Goal: Task Accomplishment & Management: Manage account settings

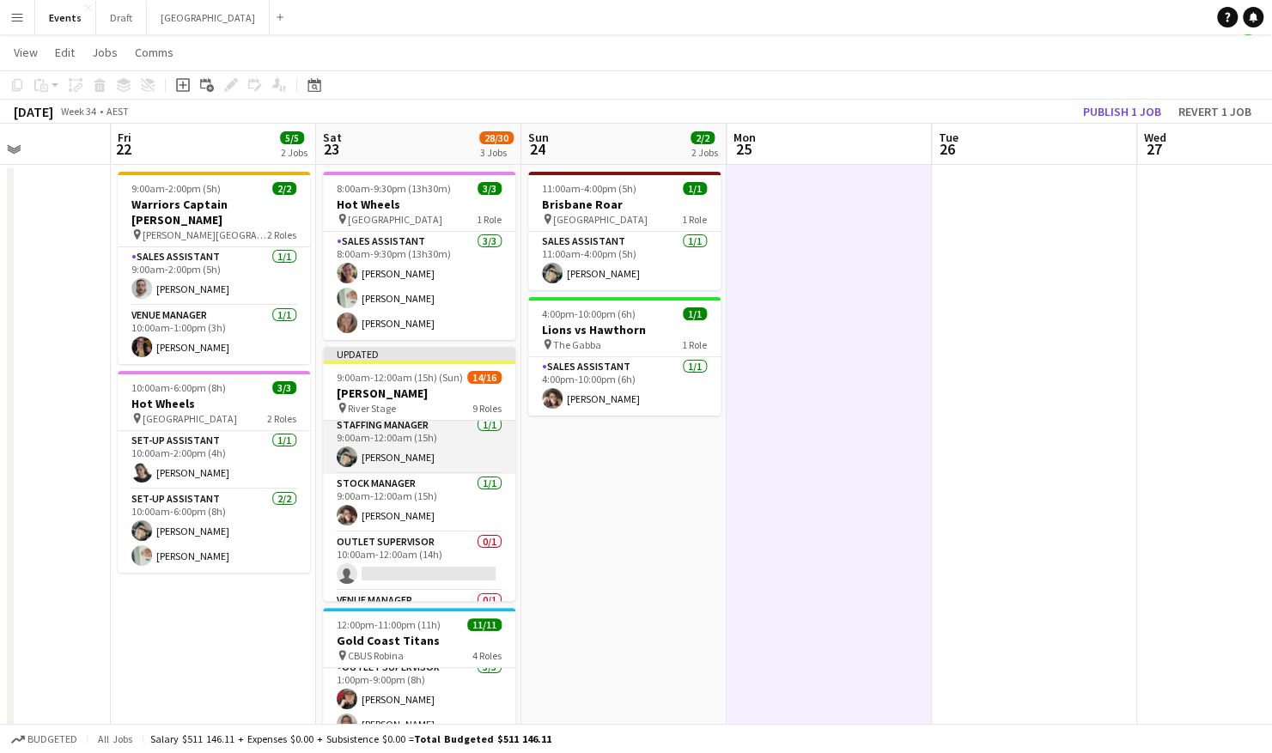
scroll to position [86, 0]
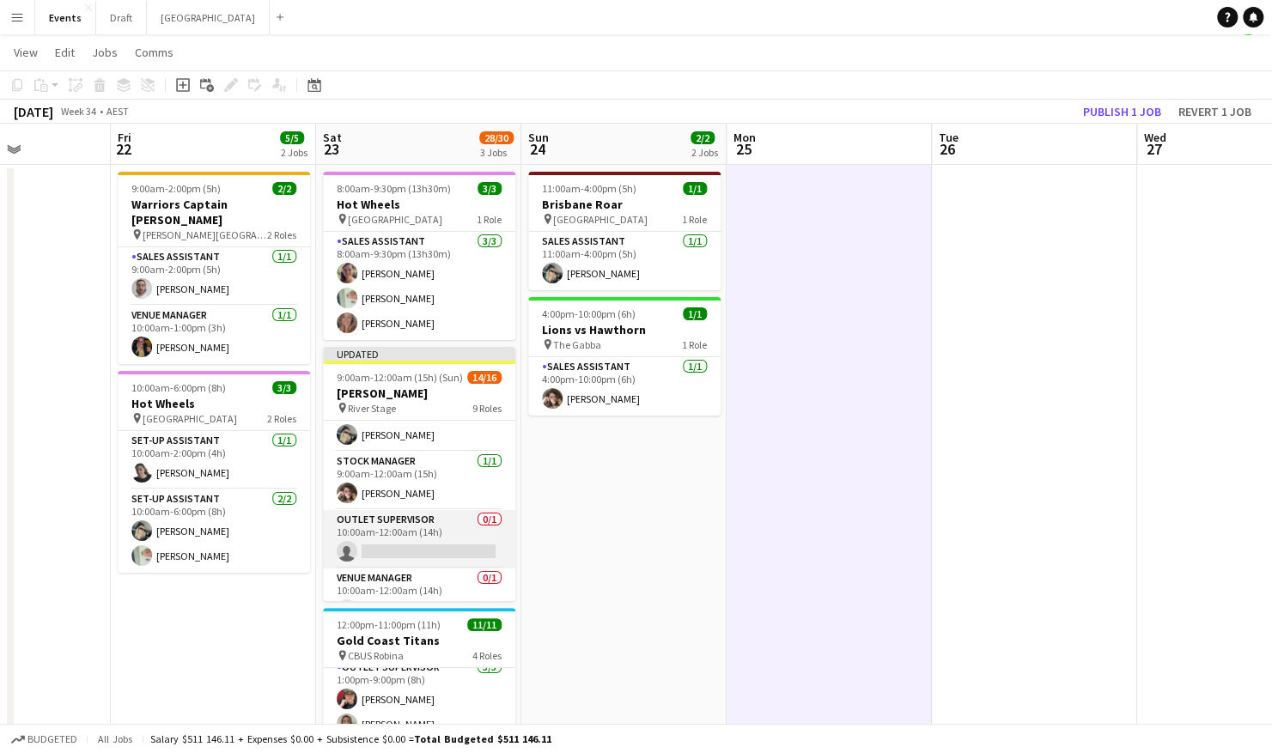
drag, startPoint x: 376, startPoint y: 548, endPoint x: 396, endPoint y: 529, distance: 27.3
click at [377, 548] on app-card-role "Outlet Supervisor 0/1 10:00am-12:00am (14h) single-neutral-actions" at bounding box center [419, 539] width 192 height 58
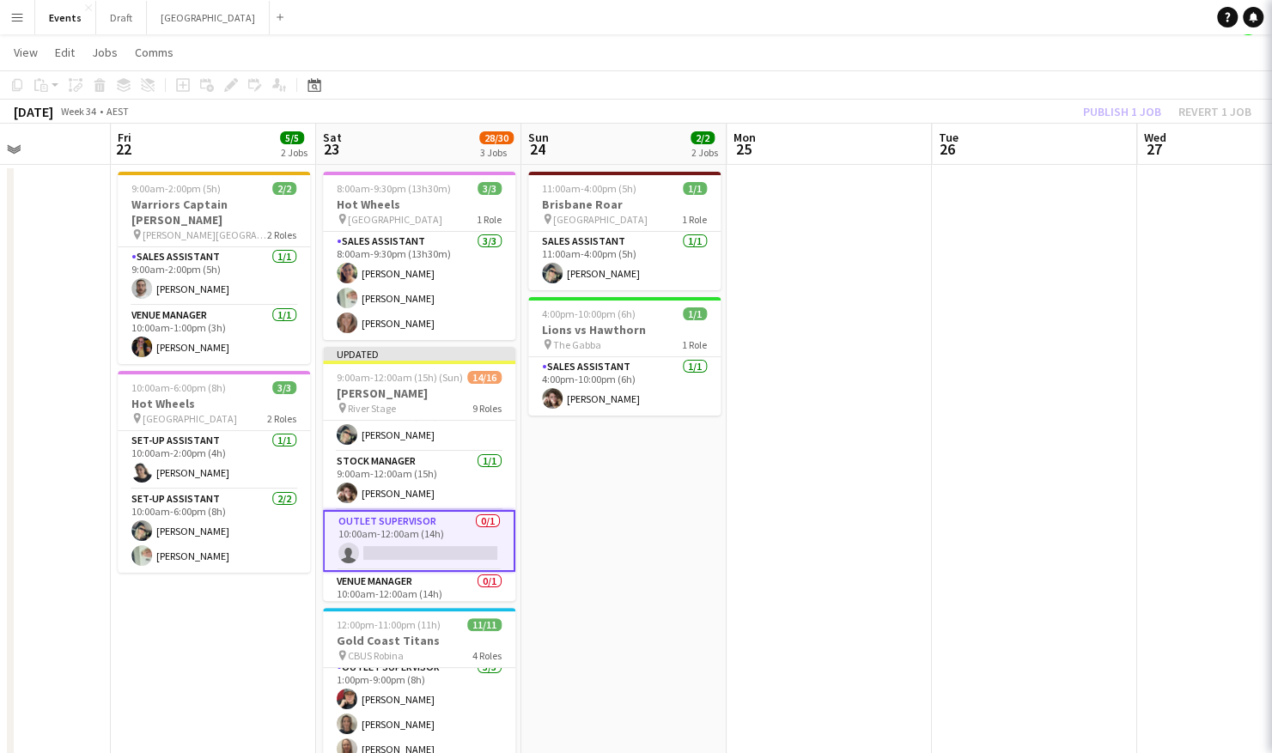
scroll to position [0, 709]
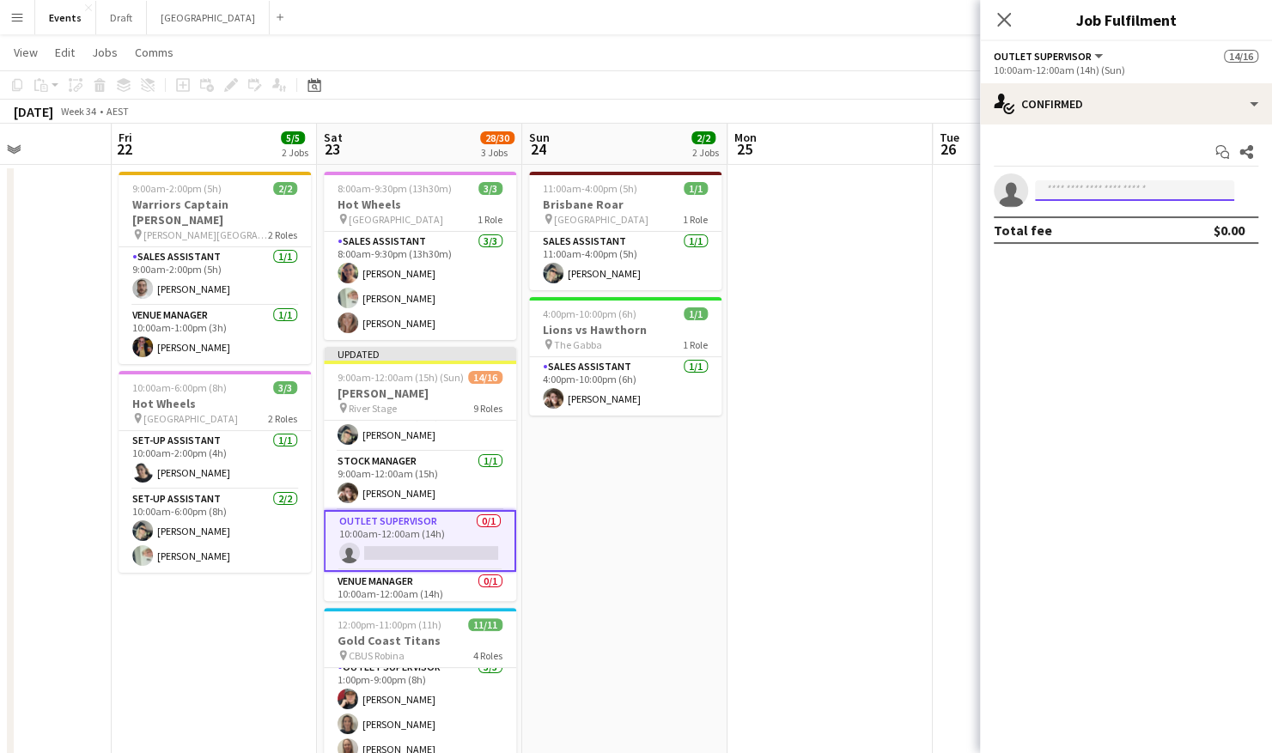
click at [1081, 187] on input at bounding box center [1134, 190] width 199 height 21
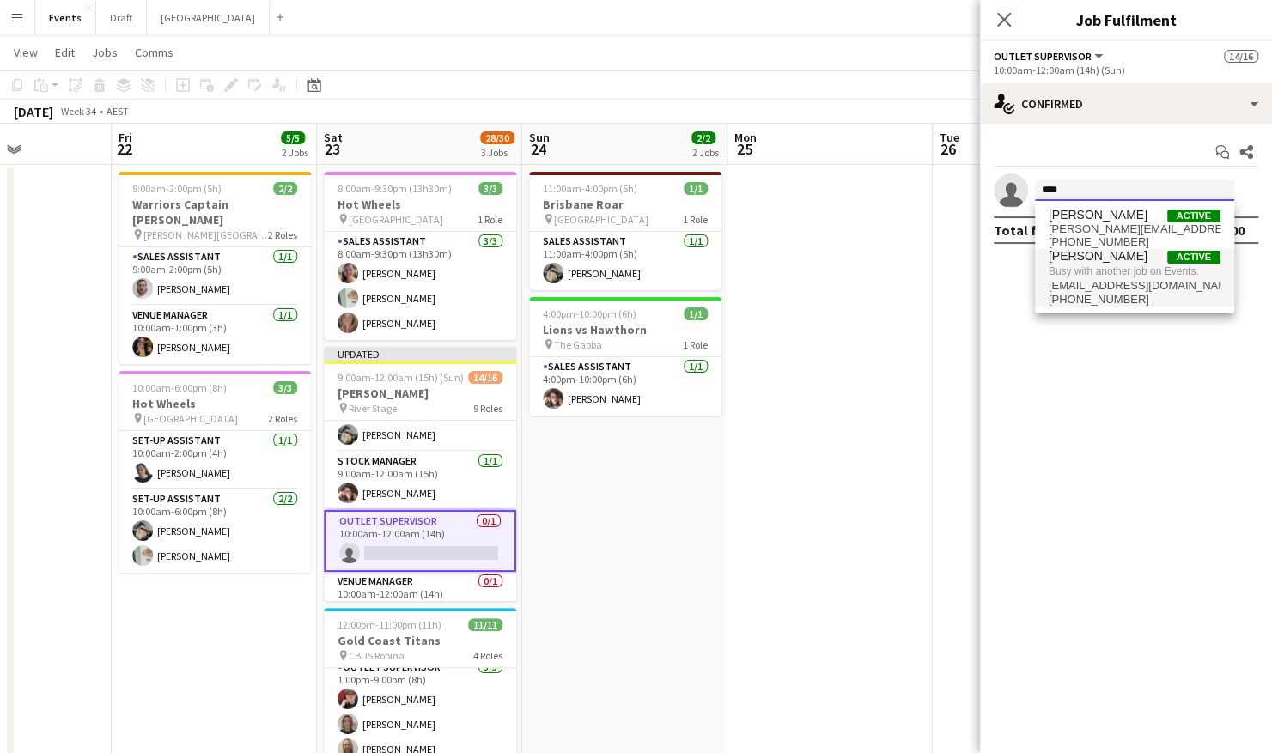
type input "****"
click at [1108, 271] on span "Busy with another job on Events." at bounding box center [1135, 271] width 172 height 15
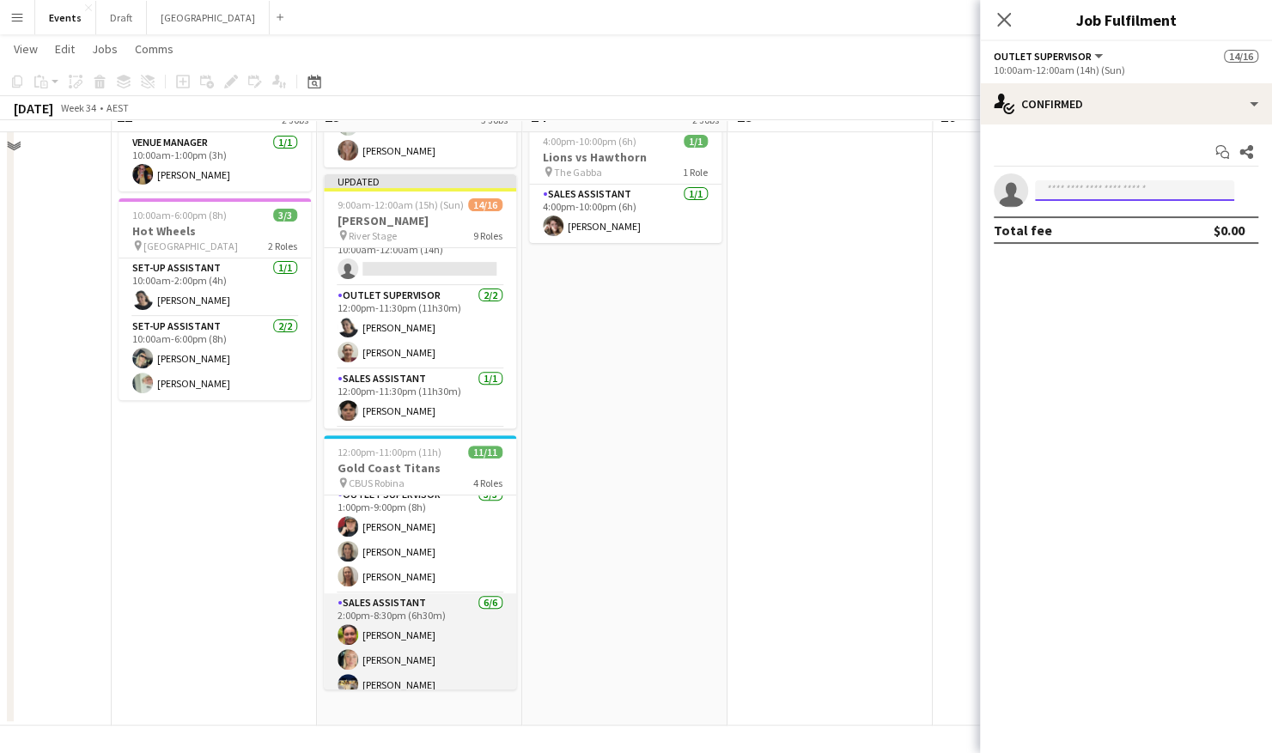
scroll to position [201, 0]
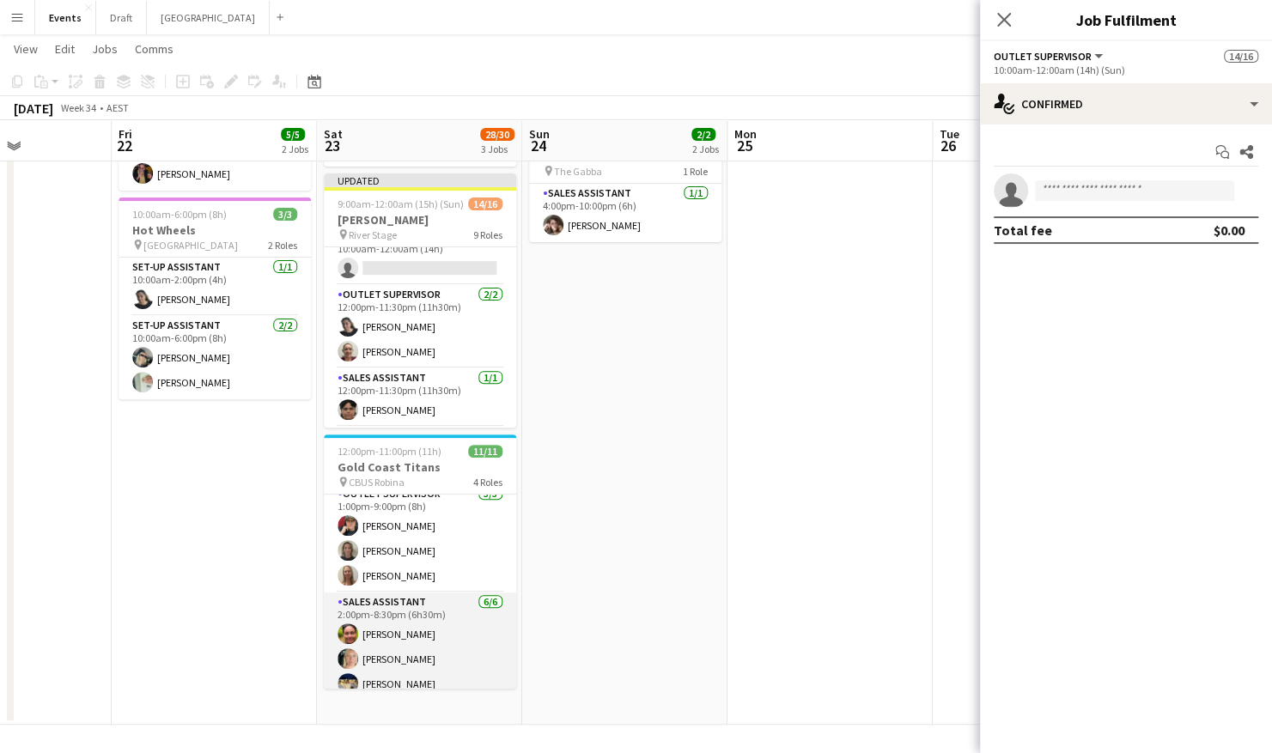
click at [380, 648] on app-card-role "Sales Assistant [DATE] 2:00pm-8:30pm (6h30m) [PERSON_NAME] [PERSON_NAME] [PERSO…" at bounding box center [420, 684] width 192 height 183
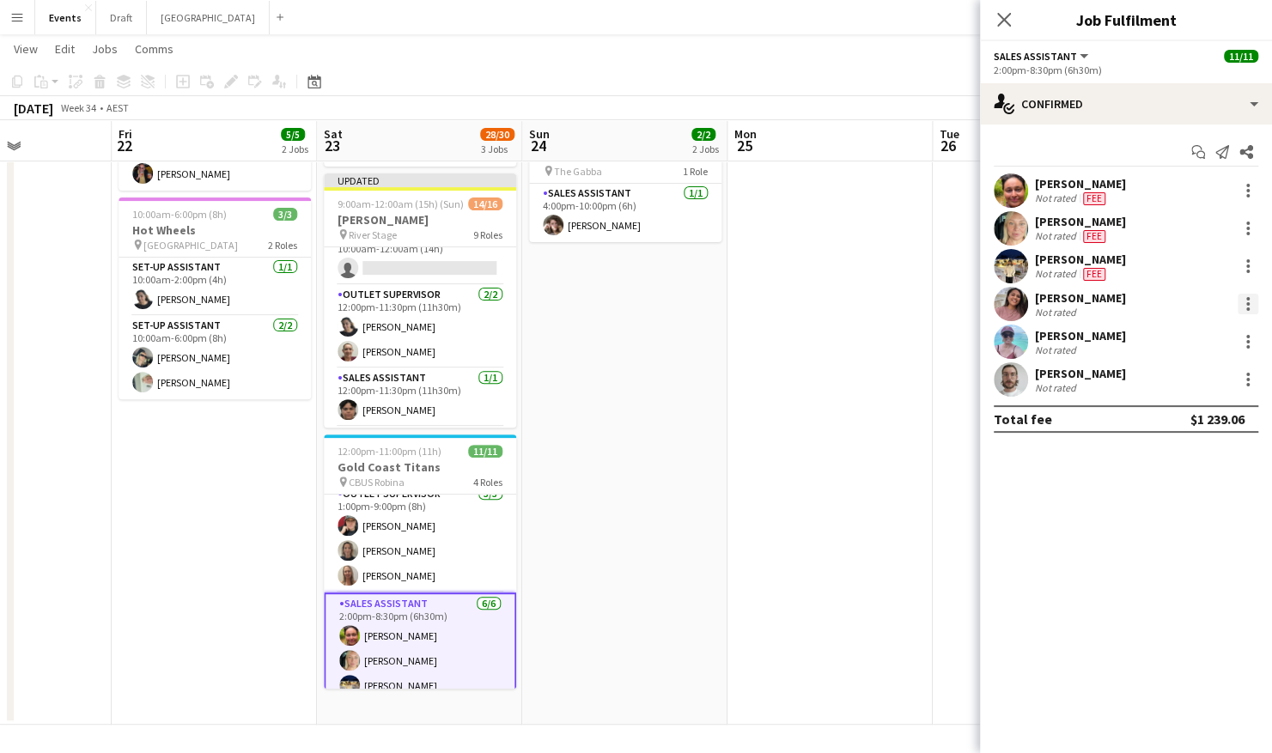
click at [1245, 301] on div at bounding box center [1248, 304] width 21 height 21
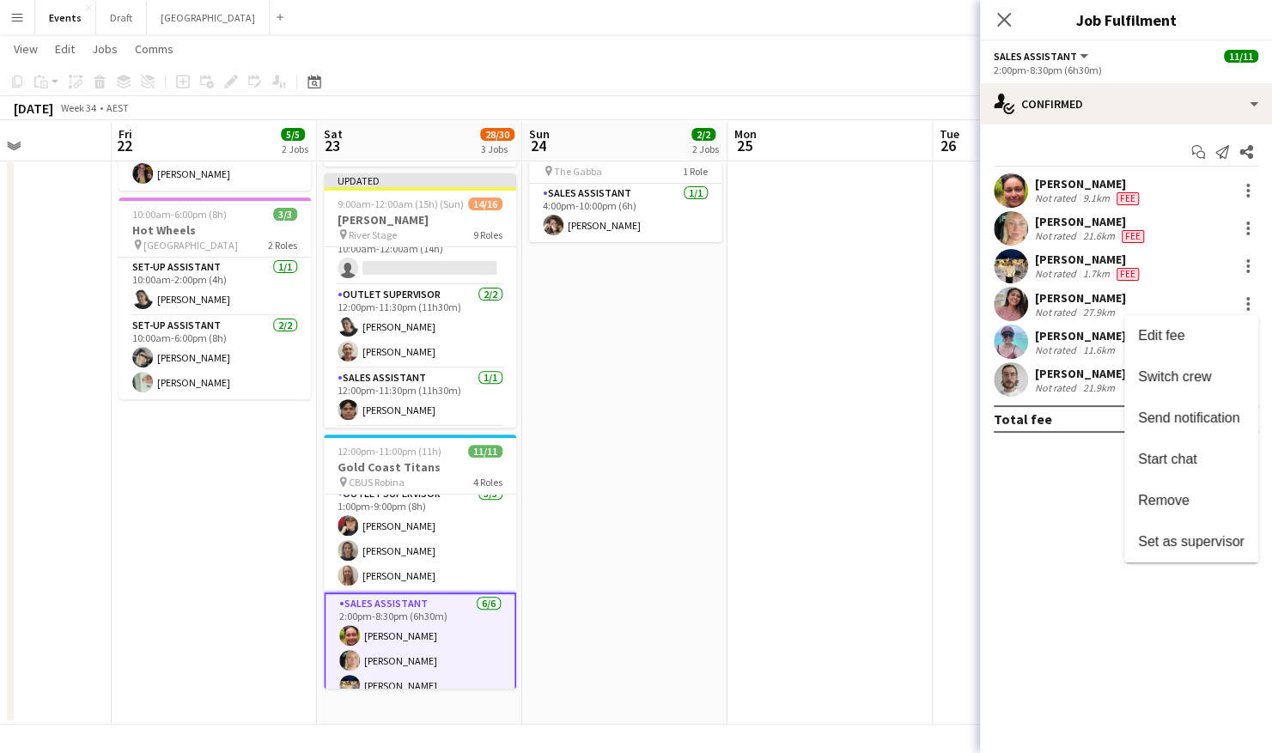
click at [1159, 104] on div at bounding box center [636, 376] width 1272 height 753
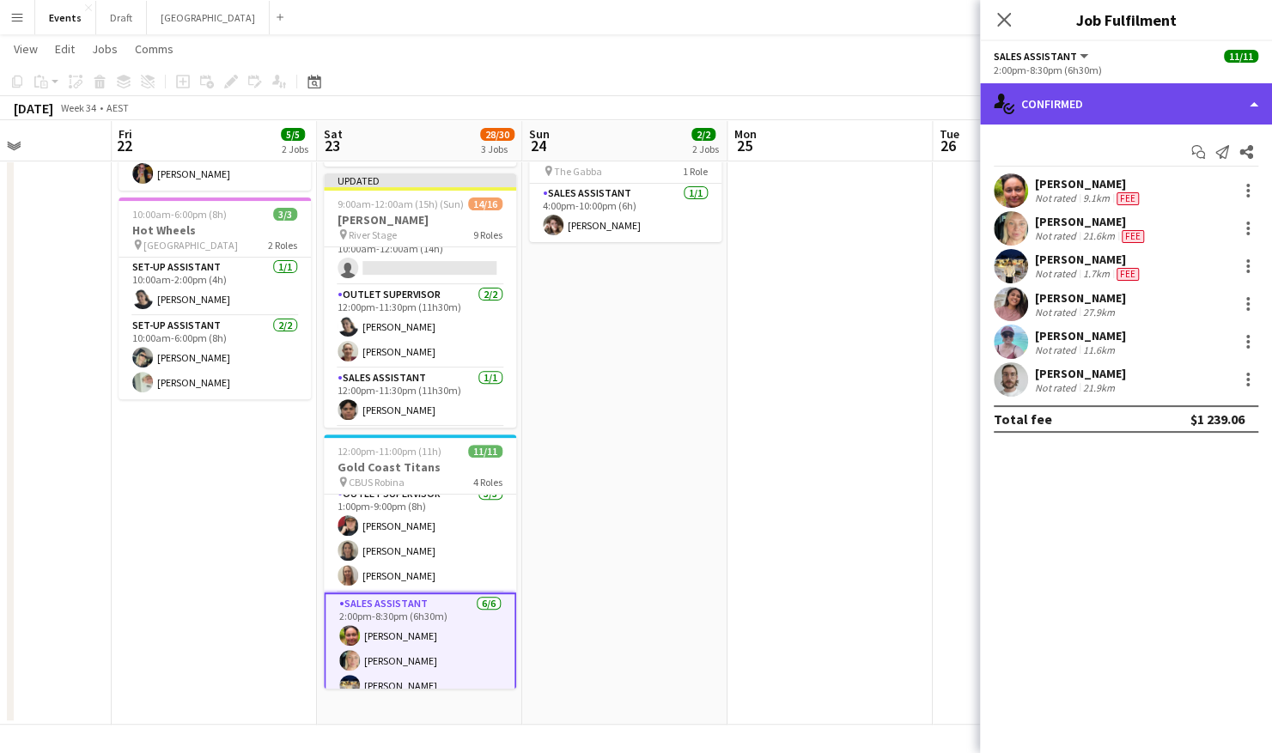
click at [1207, 100] on div "single-neutral-actions-check-2 Confirmed" at bounding box center [1126, 103] width 292 height 41
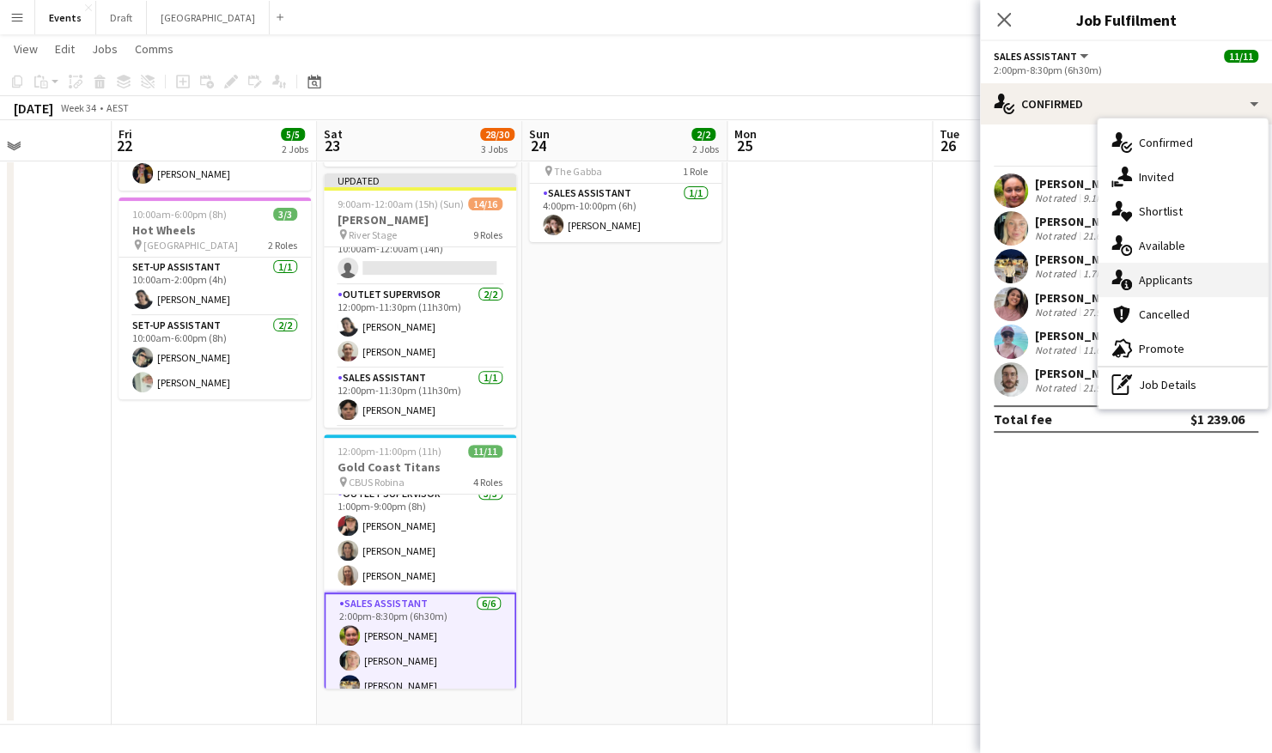
click at [1181, 282] on div "single-neutral-actions-information Applicants" at bounding box center [1183, 280] width 170 height 34
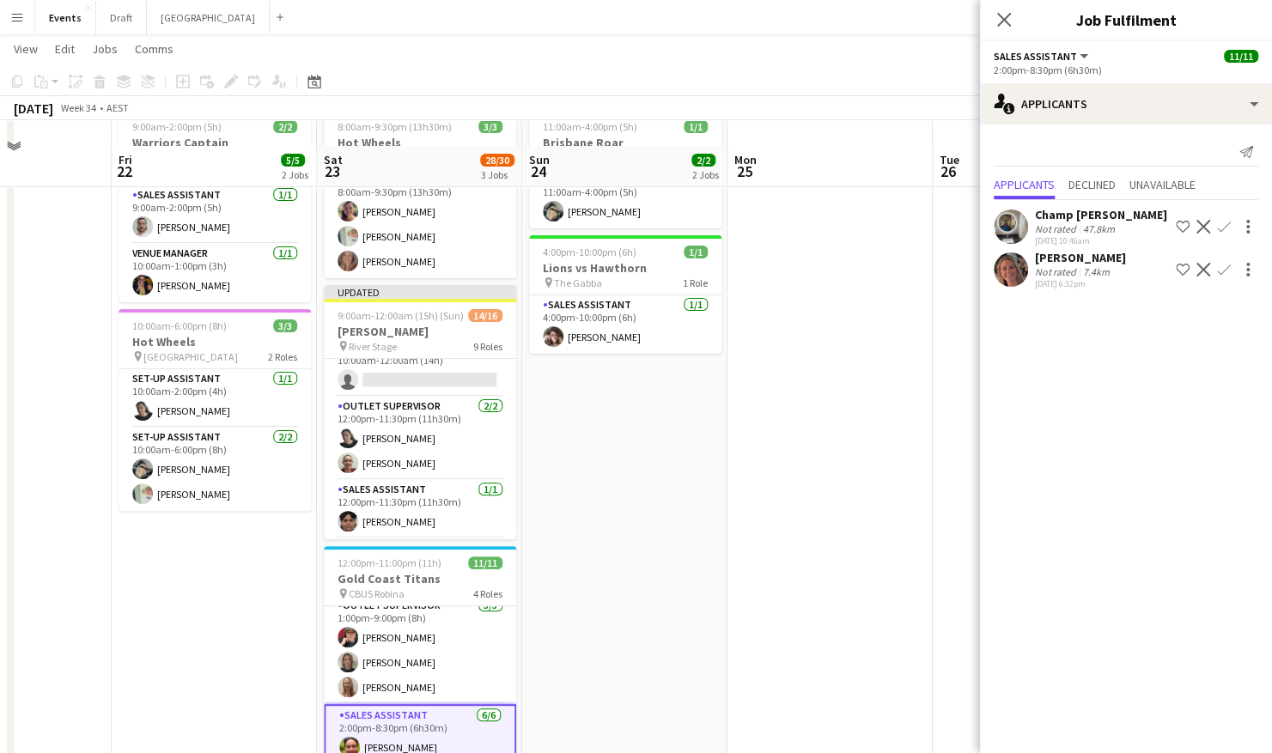
scroll to position [115, 0]
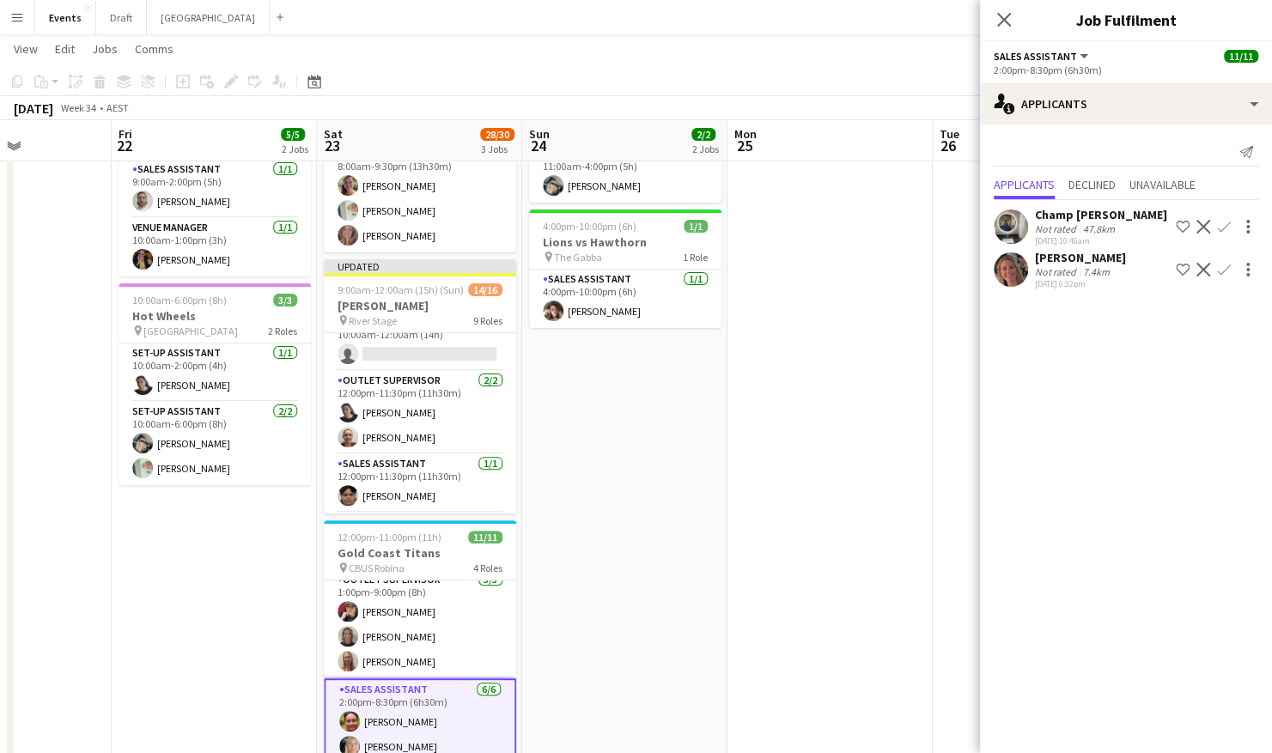
click at [1010, 283] on app-user-avatar at bounding box center [1011, 270] width 34 height 34
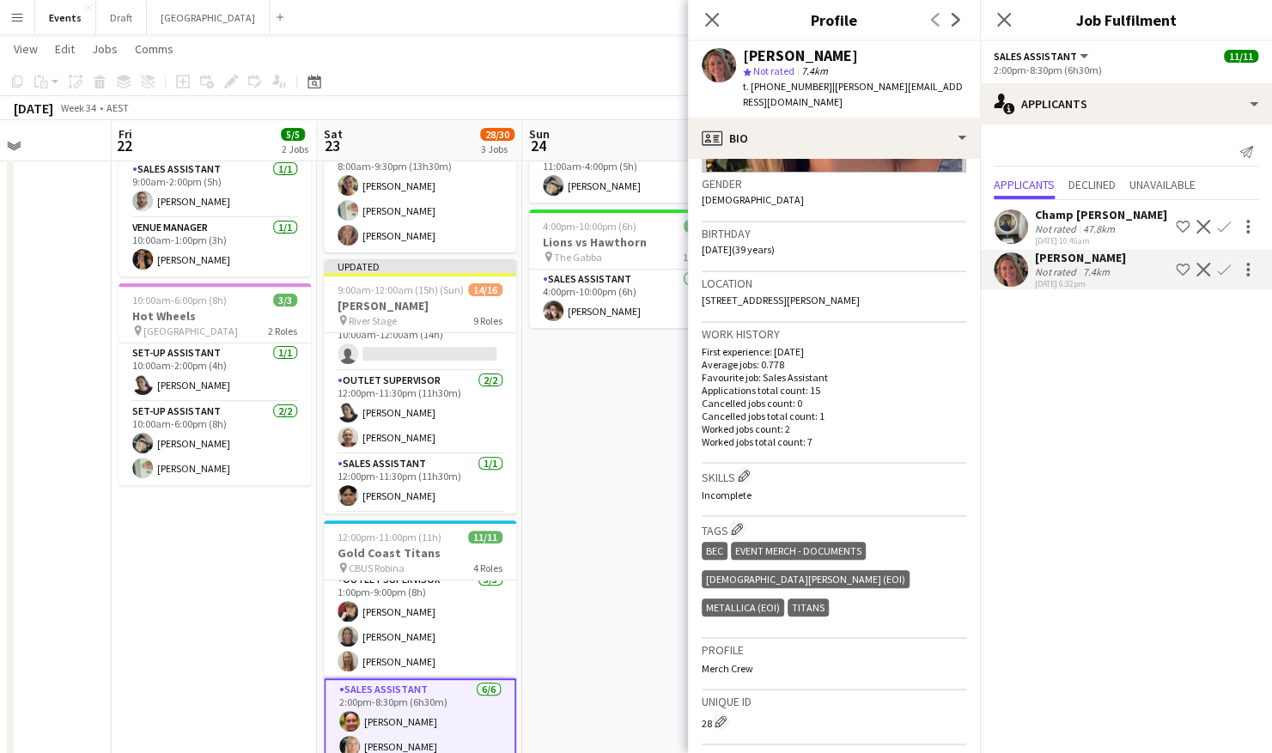
scroll to position [0, 709]
click at [551, 390] on app-date-cell "11:00am-4:00pm (5h) 1/1 Brisbane Roar pin [GEOGRAPHIC_DATA] 1 Role Sales Assist…" at bounding box center [624, 444] width 205 height 734
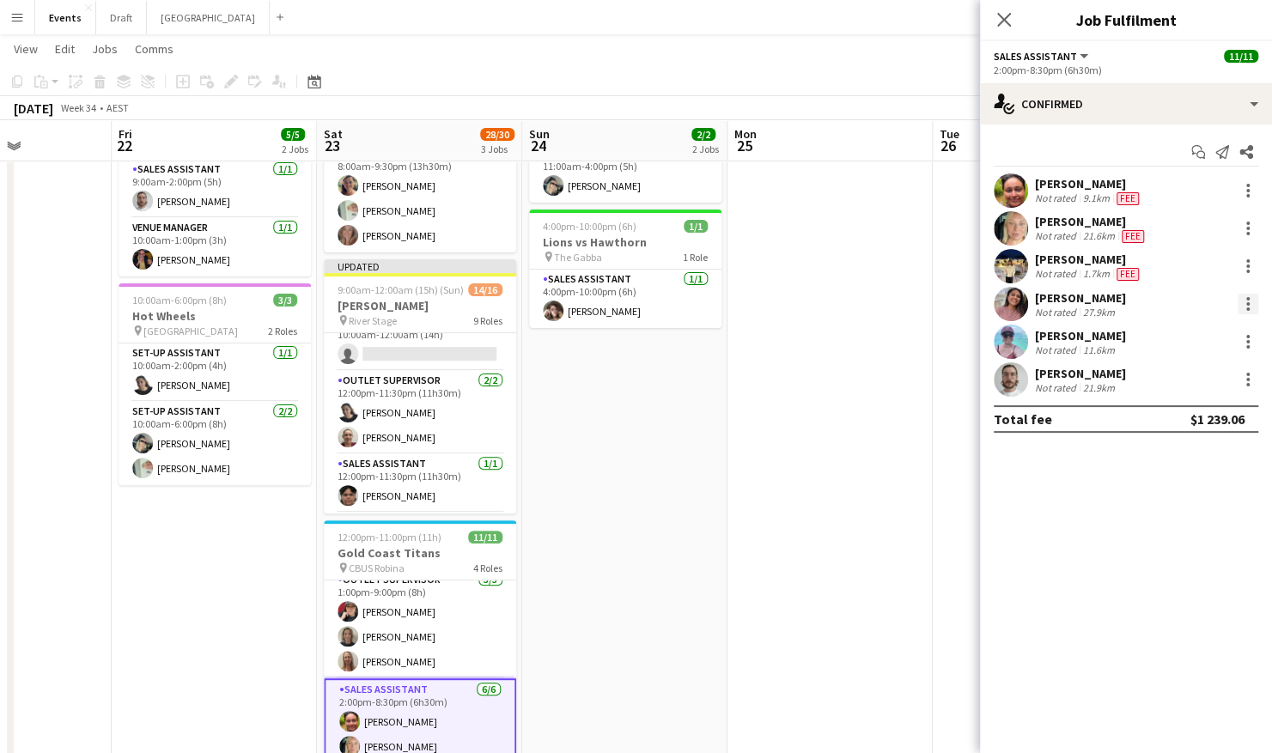
click at [1250, 308] on div at bounding box center [1248, 304] width 21 height 21
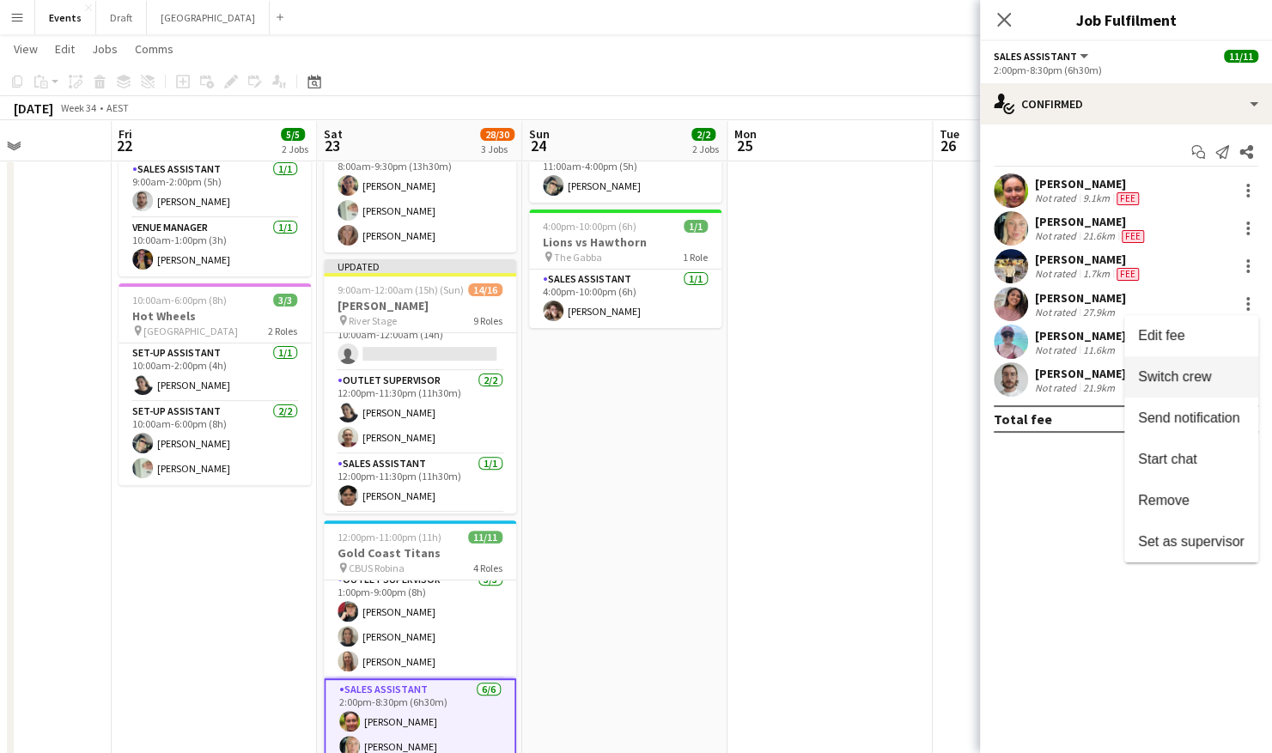
click at [1196, 378] on span "Switch crew" at bounding box center [1174, 376] width 73 height 15
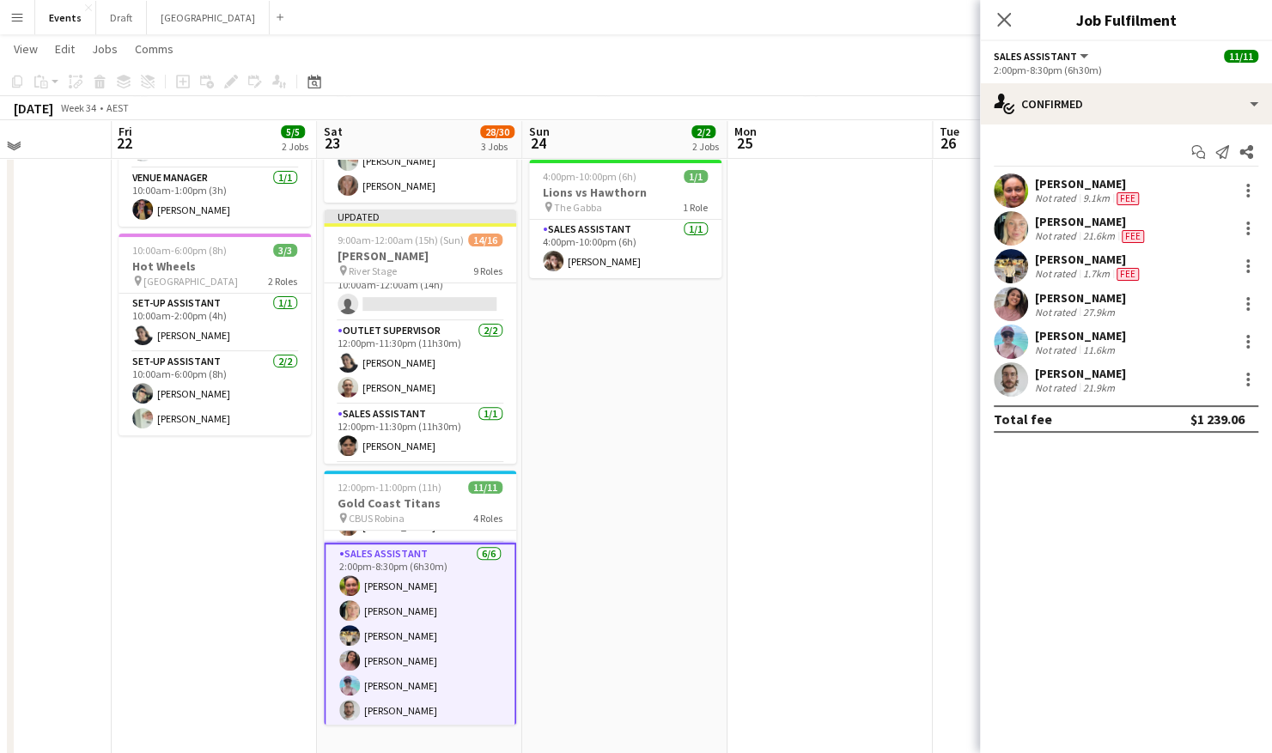
scroll to position [216, 0]
click at [1245, 306] on div at bounding box center [1248, 304] width 21 height 21
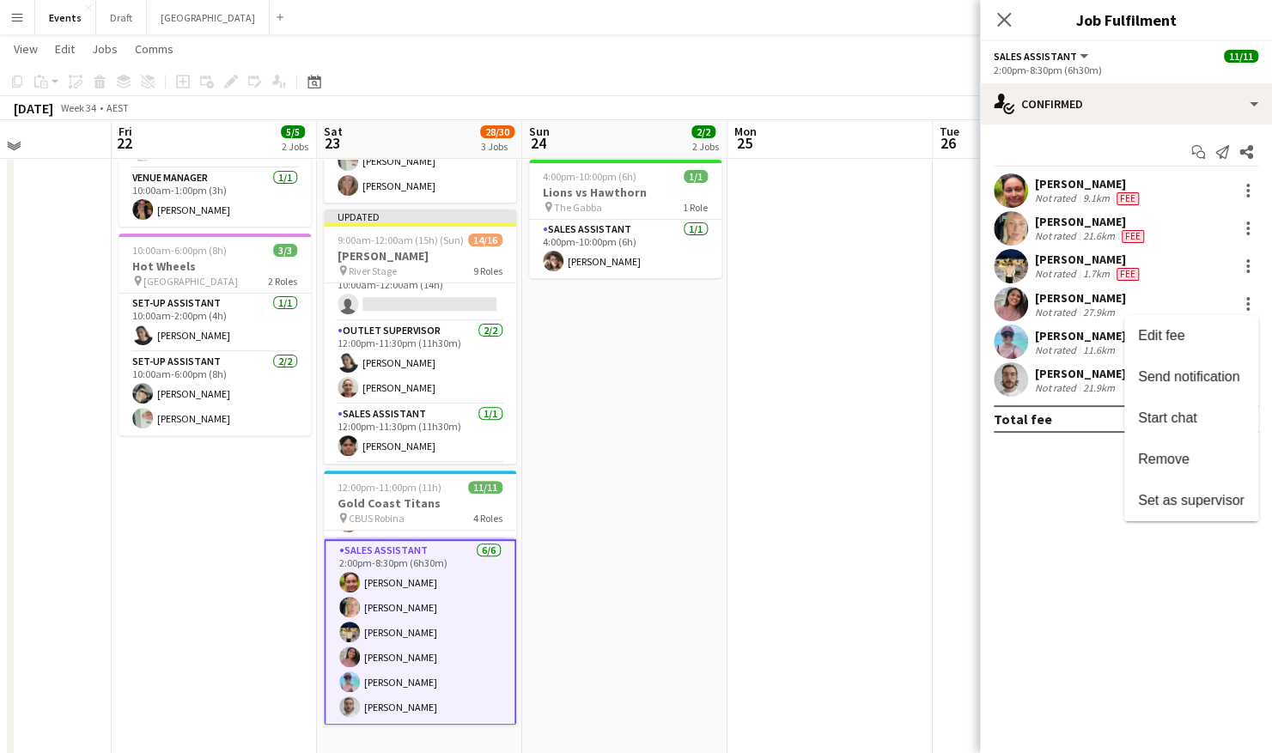
drag, startPoint x: 855, startPoint y: 472, endPoint x: 667, endPoint y: 454, distance: 189.8
click at [855, 472] on div at bounding box center [636, 376] width 1272 height 753
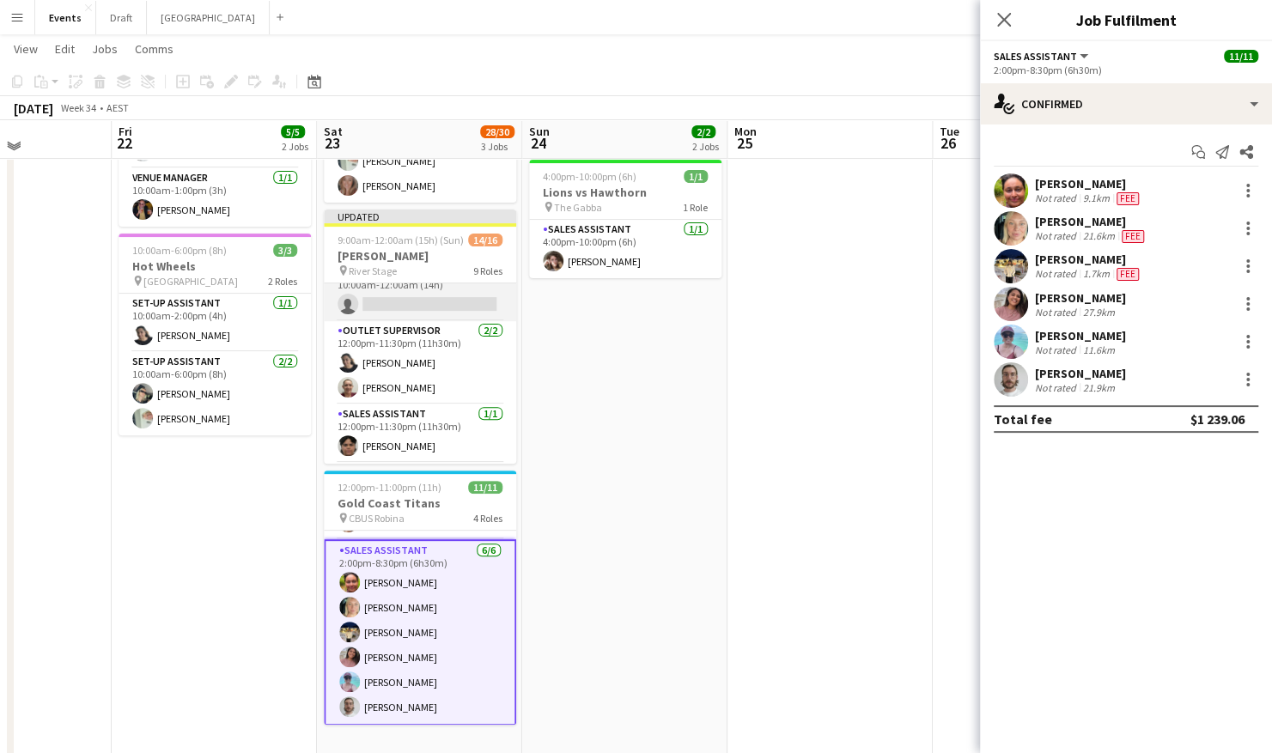
click at [433, 303] on app-card-role "Venue Manager 0/1 10:00am-12:00am (14h) single-neutral-actions" at bounding box center [420, 292] width 192 height 58
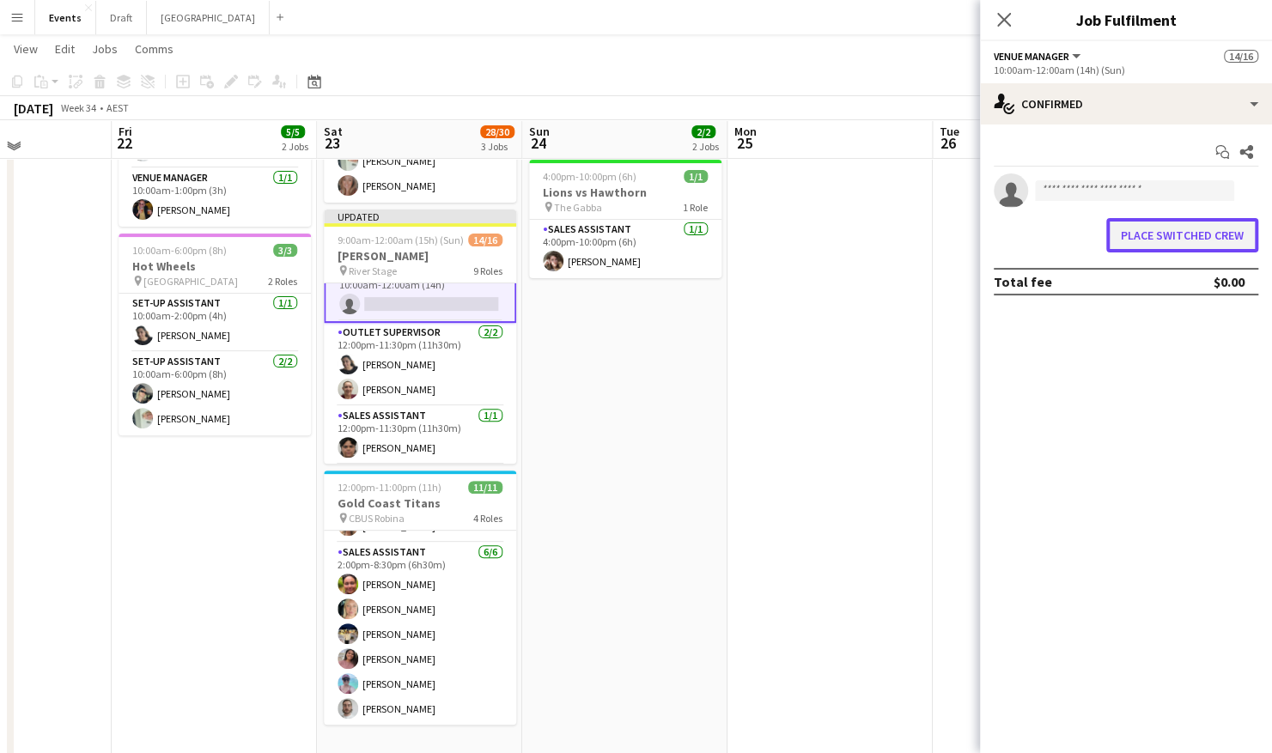
click at [1166, 242] on button "Place switched crew" at bounding box center [1182, 235] width 152 height 34
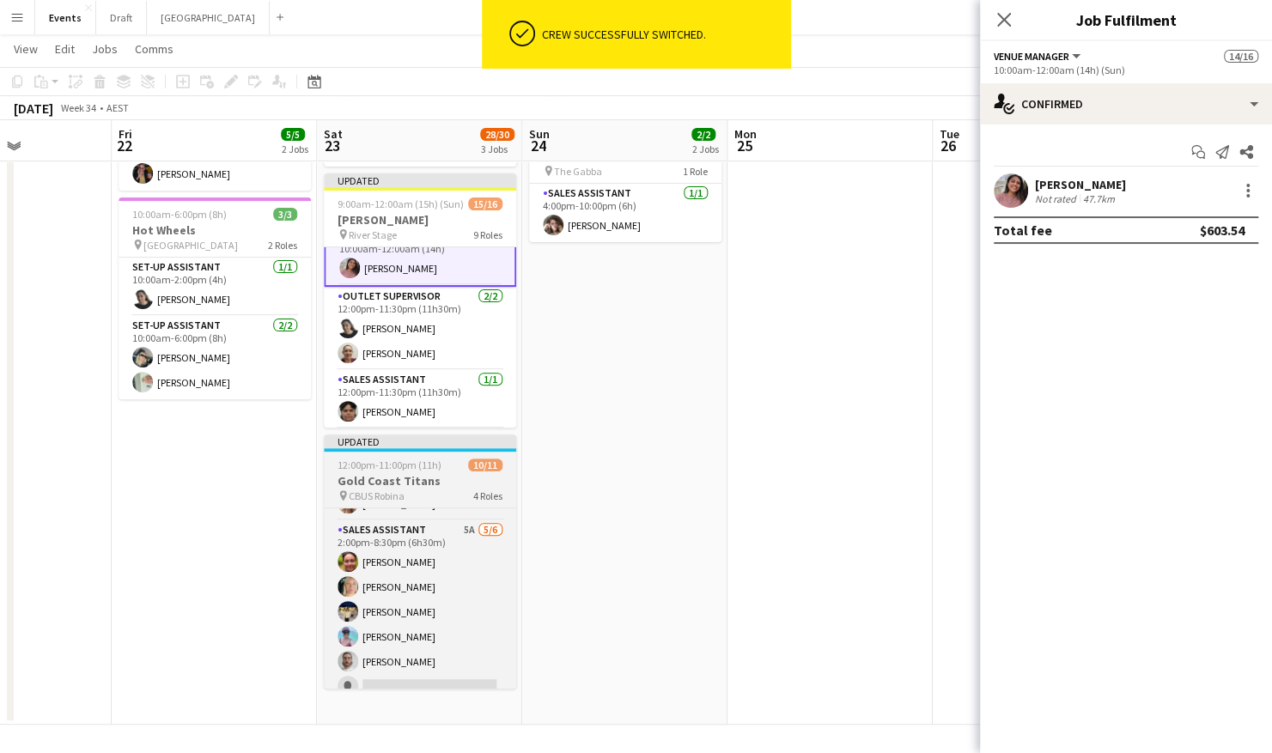
scroll to position [216, 0]
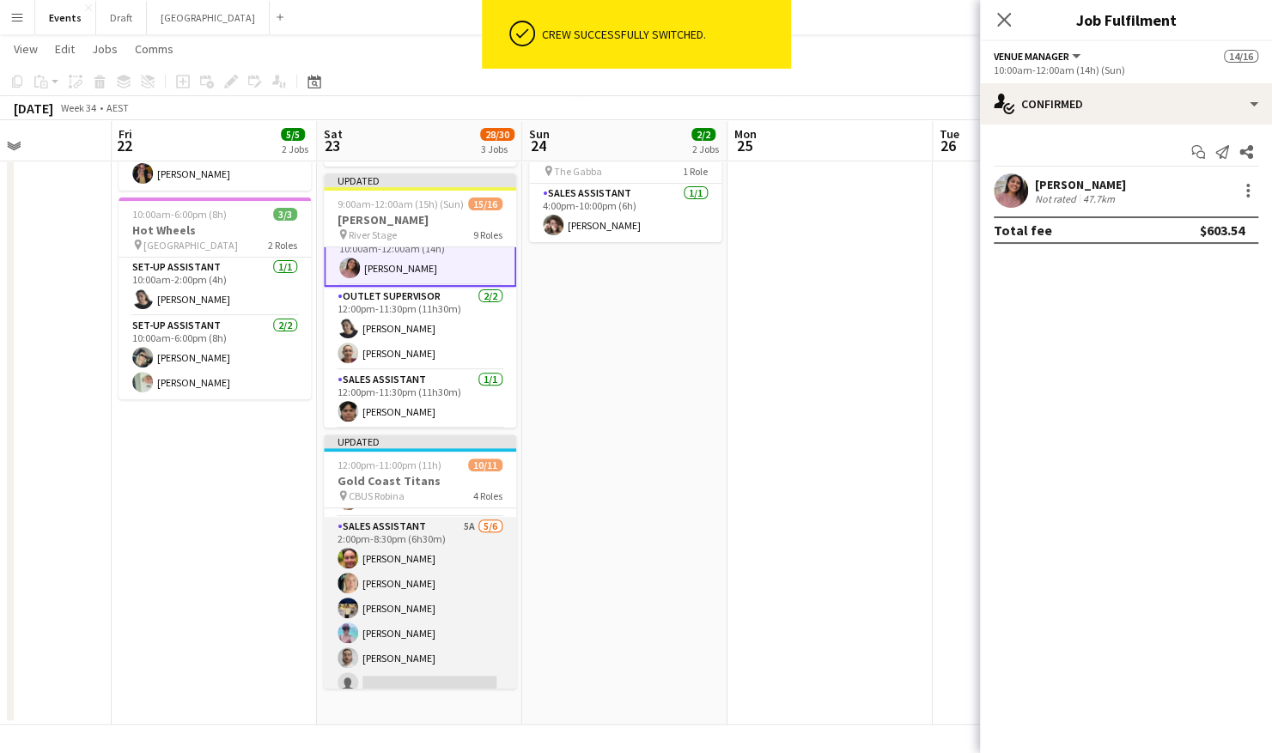
click at [414, 604] on app-card-role "Sales Assistant 5A [DATE] 2:00pm-8:30pm (6h30m) [PERSON_NAME] [PERSON_NAME] [PE…" at bounding box center [420, 608] width 192 height 183
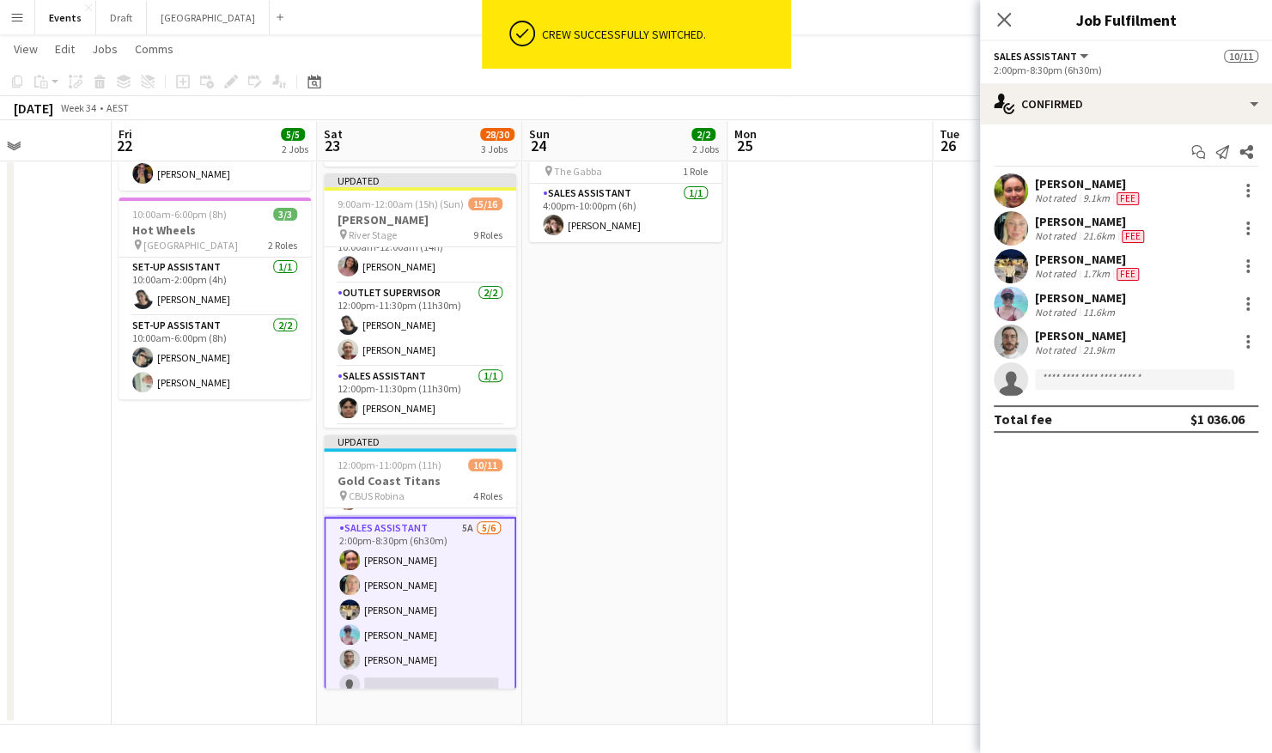
scroll to position [254, 0]
click at [1071, 376] on input at bounding box center [1134, 379] width 199 height 21
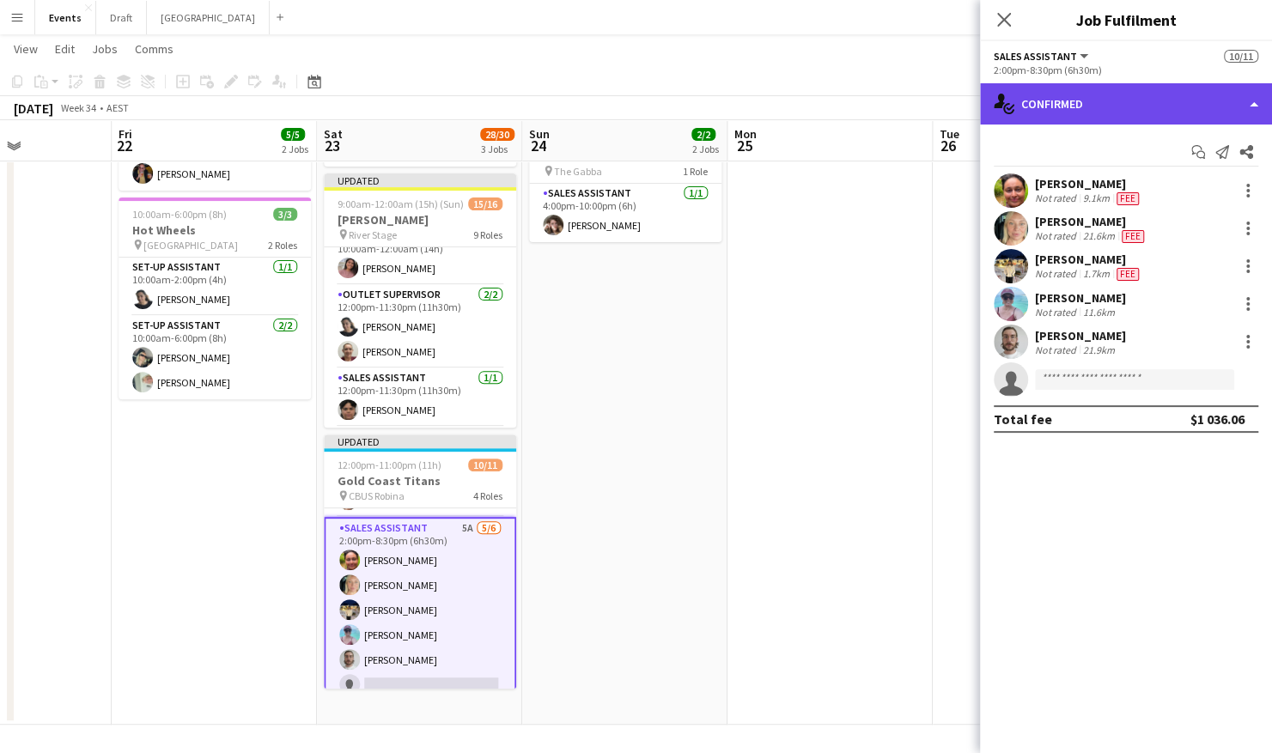
click at [1232, 116] on div "single-neutral-actions-check-2 Confirmed" at bounding box center [1126, 103] width 292 height 41
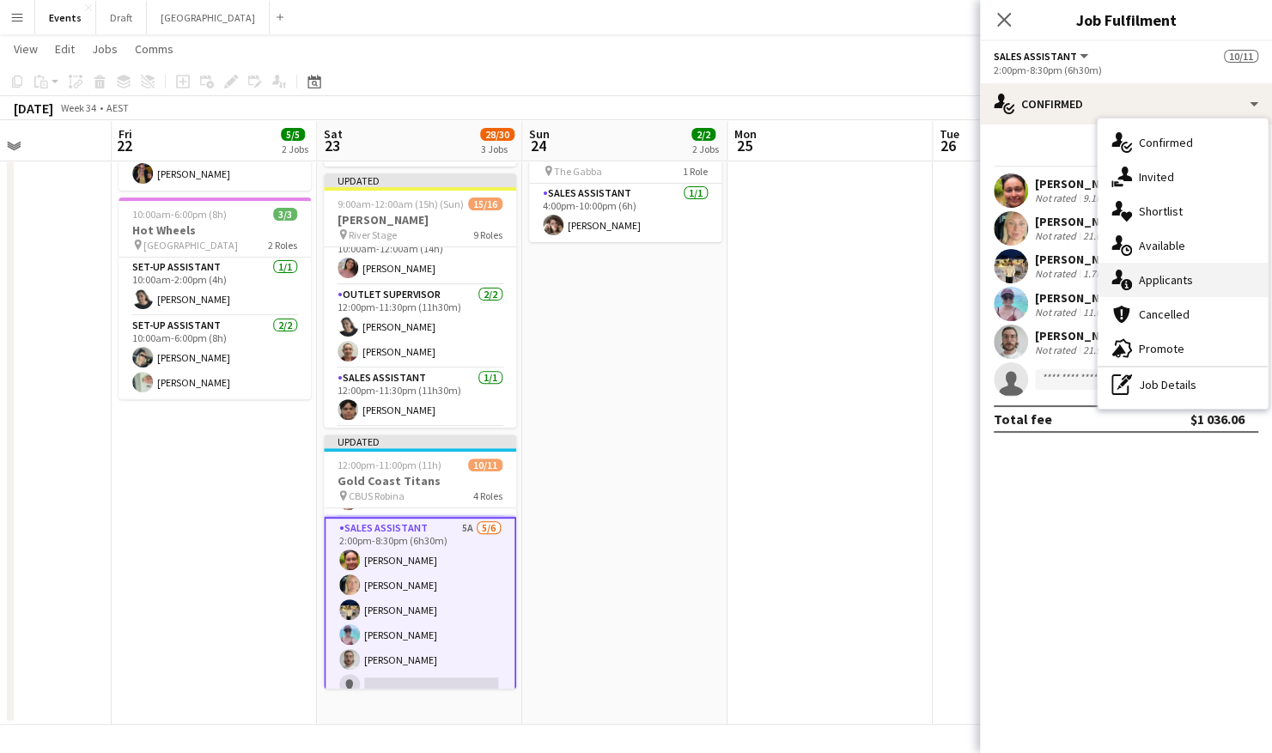
click at [1184, 279] on div "single-neutral-actions-information Applicants" at bounding box center [1183, 280] width 170 height 34
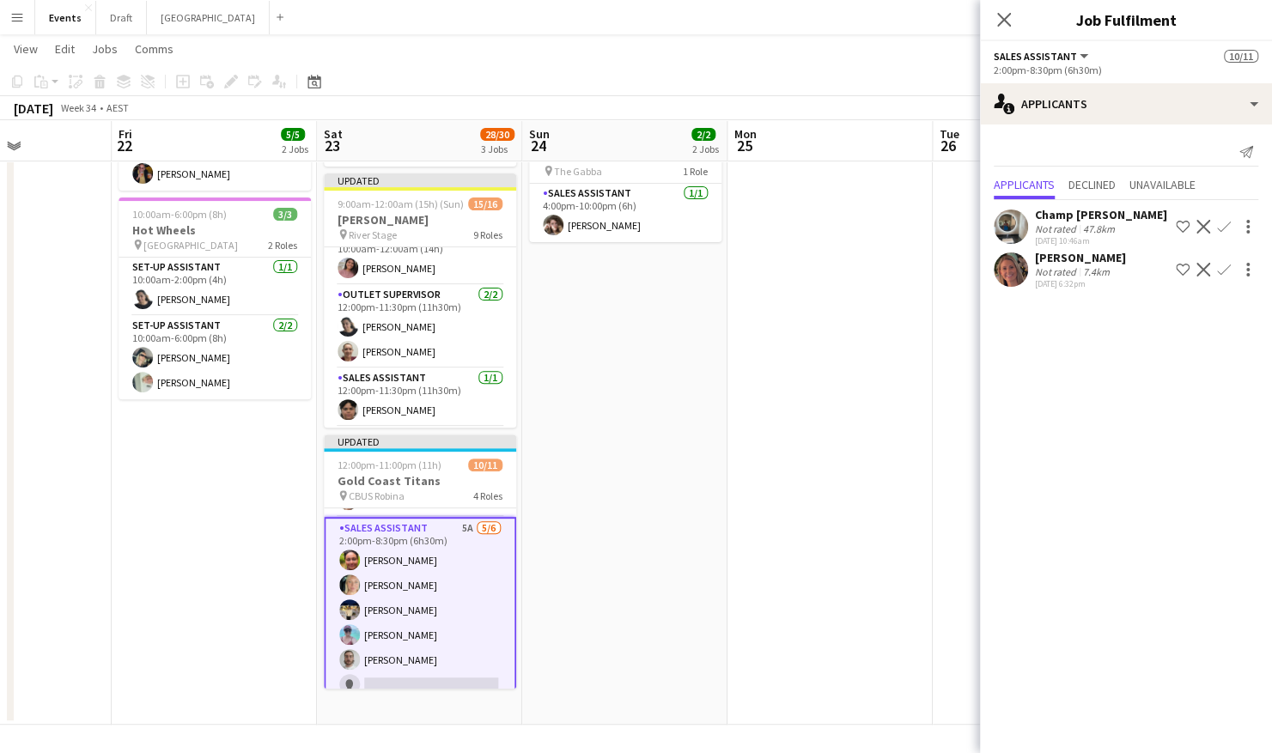
click at [1223, 269] on app-icon "Confirm" at bounding box center [1224, 270] width 14 height 14
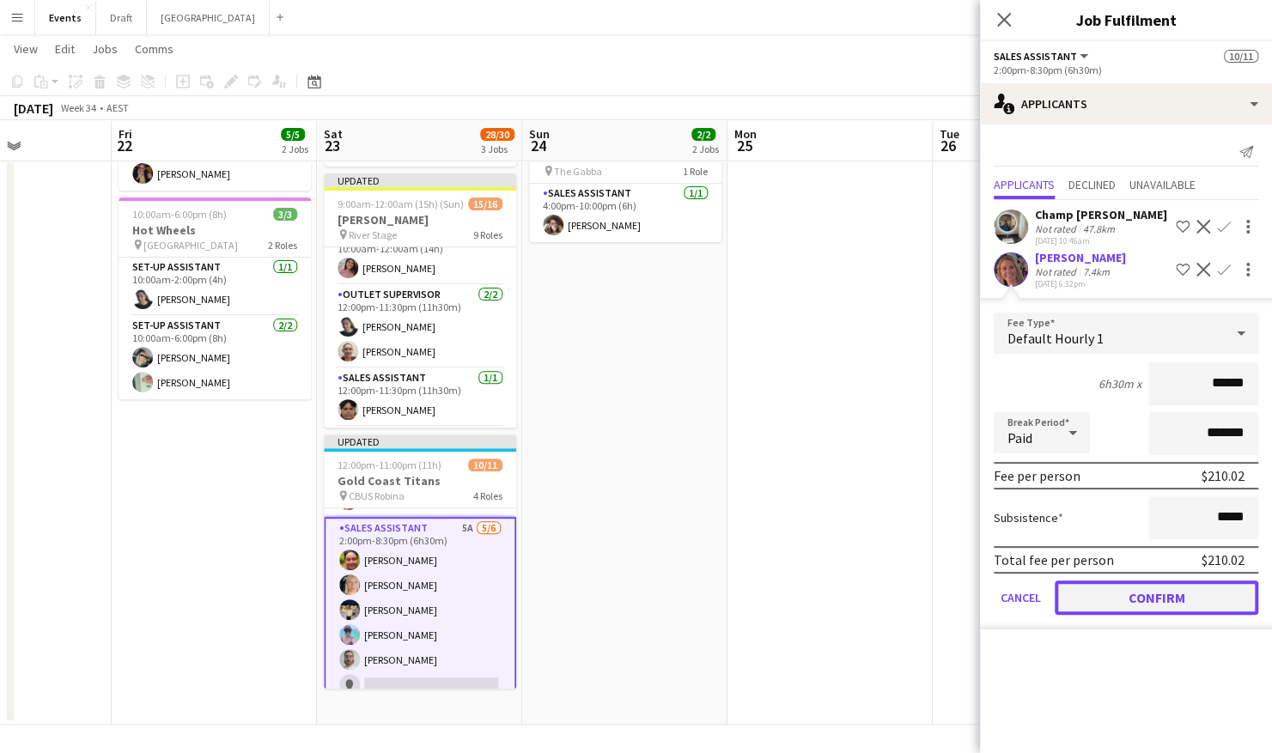
click at [1177, 608] on button "Confirm" at bounding box center [1157, 598] width 204 height 34
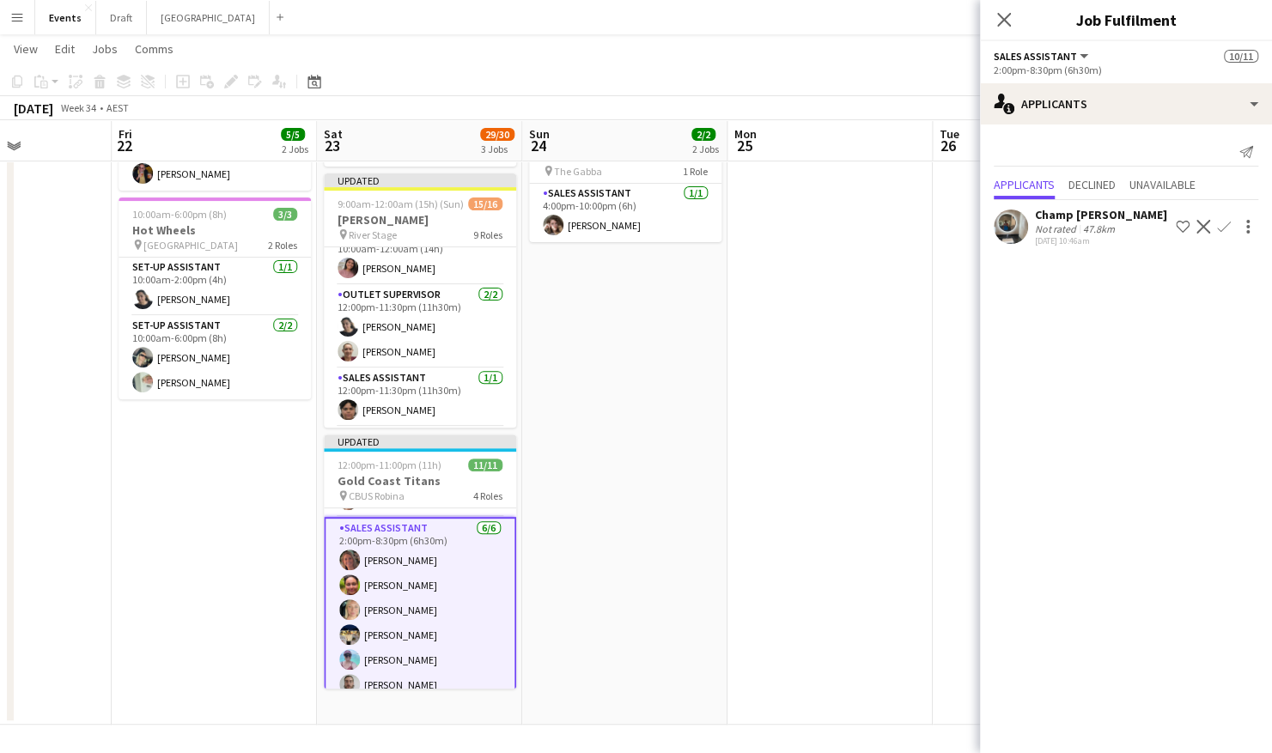
click at [834, 301] on app-date-cell at bounding box center [830, 358] width 205 height 734
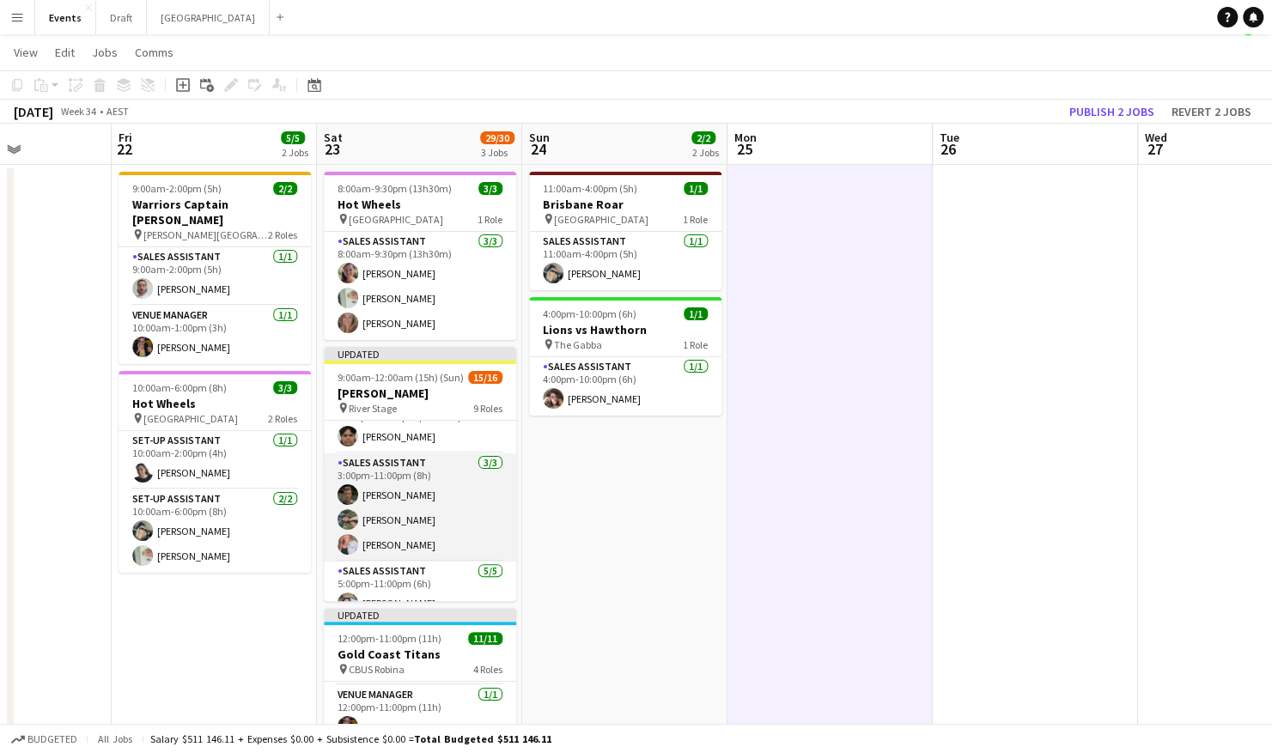
scroll to position [426, 0]
click at [368, 481] on app-card-role "Sales Assistant [DATE] 3:00pm-11:00pm (8h) [PERSON_NAME] Myah Takairangi [PERSO…" at bounding box center [420, 483] width 192 height 108
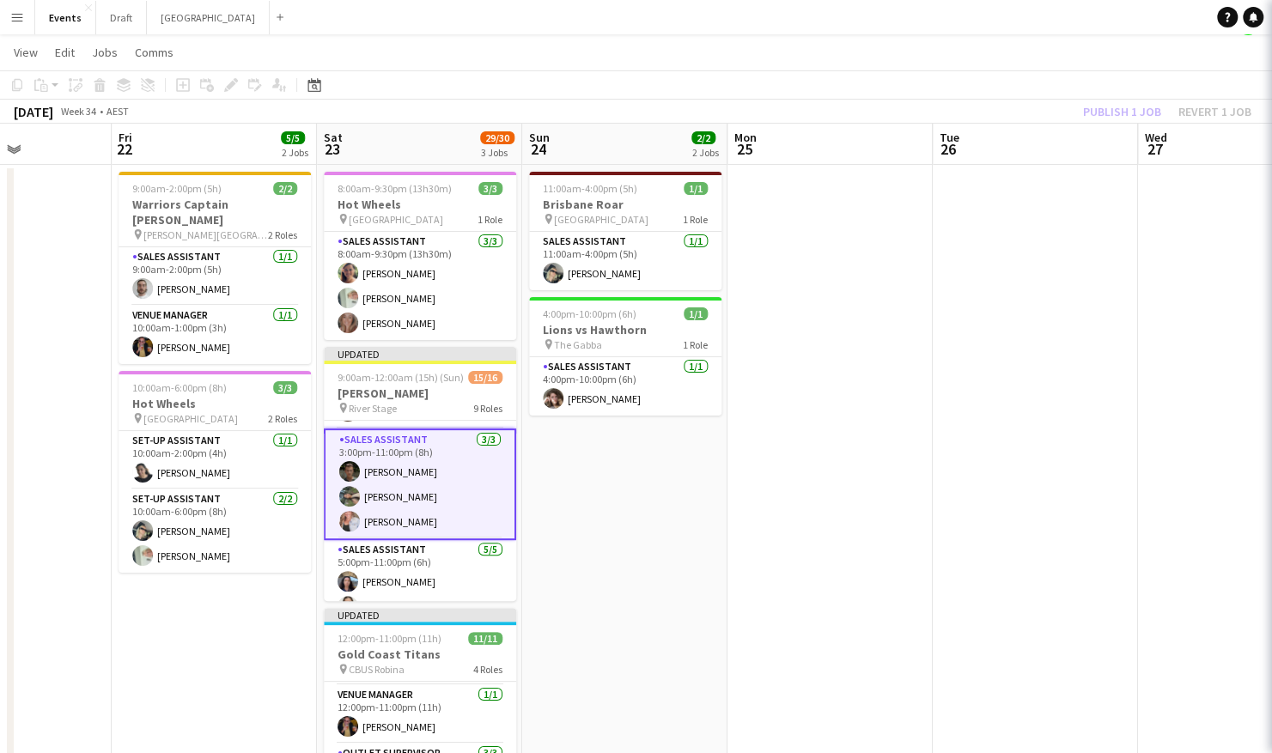
scroll to position [0, 709]
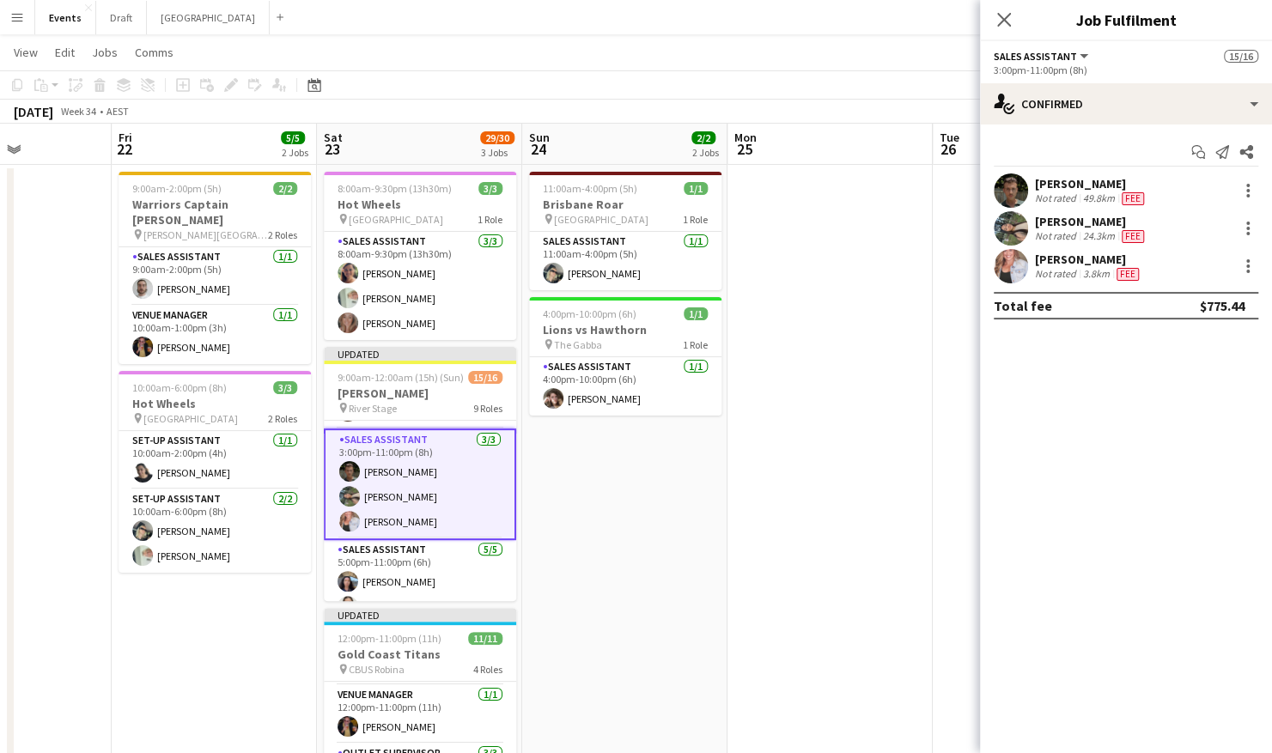
drag, startPoint x: 714, startPoint y: 508, endPoint x: 697, endPoint y: 496, distance: 20.3
click at [710, 506] on app-date-cell "11:00am-4:00pm (5h) 1/1 Brisbane Roar pin [GEOGRAPHIC_DATA] 1 Role Sales Assist…" at bounding box center [624, 532] width 205 height 734
